Goal: Navigation & Orientation: Understand site structure

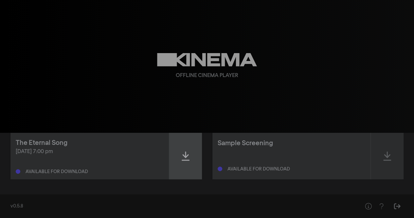
click at [188, 152] on icon at bounding box center [186, 156] width 8 height 10
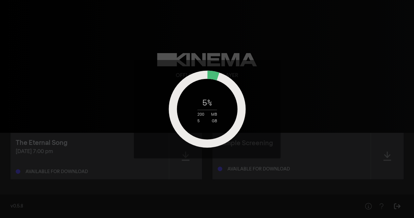
click at [223, 121] on div "5 GB" at bounding box center [207, 121] width 82 height 4
click at [235, 33] on div "6 % 218 MB 5 GB" at bounding box center [207, 109] width 414 height 218
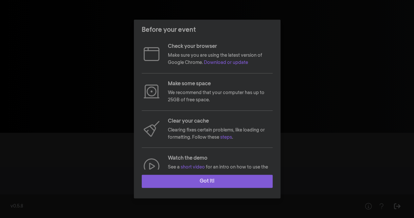
click at [228, 185] on button "Got it!" at bounding box center [207, 180] width 131 height 13
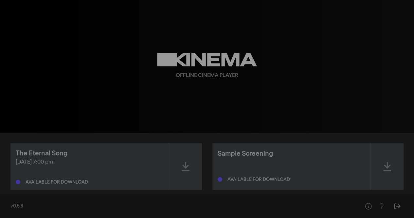
scroll to position [10, 0]
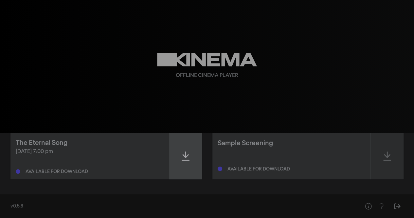
click at [192, 157] on div at bounding box center [185, 156] width 33 height 46
